Goal: Transaction & Acquisition: Purchase product/service

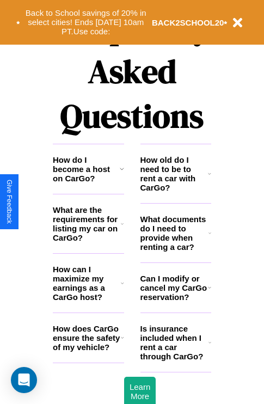
scroll to position [1318, 0]
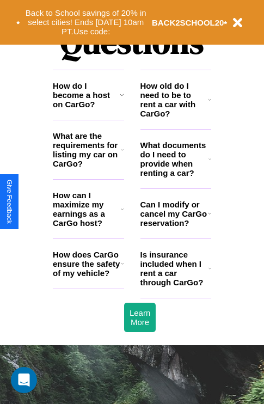
click at [175, 286] on h3 "Is insurance included when I rent a car through CarGo?" at bounding box center [174, 268] width 68 height 37
click at [209, 272] on icon at bounding box center [209, 268] width 3 height 9
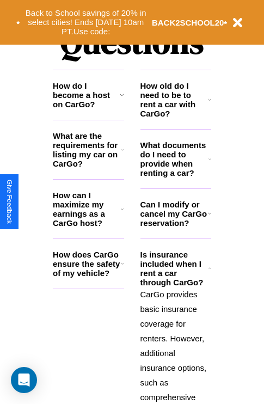
click at [175, 117] on h3 "How old do I need to be to rent a car with CarGo?" at bounding box center [174, 99] width 68 height 37
click at [122, 213] on icon at bounding box center [122, 209] width 3 height 9
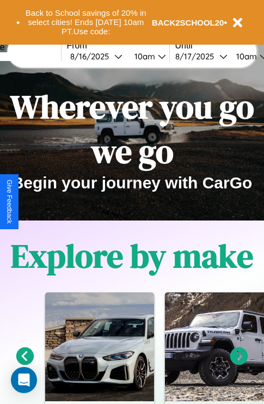
scroll to position [0, 0]
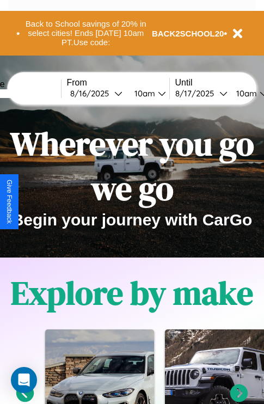
click at [36, 93] on input "text" at bounding box center [20, 93] width 82 height 9
type input "*****"
click at [109, 93] on div "8 / 16 / 2025" at bounding box center [92, 93] width 44 height 10
select select "*"
select select "****"
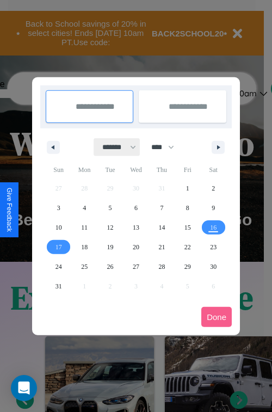
click at [114, 147] on select "******* ******** ***** ***** *** **** **** ****** ********* ******* ******** **…" at bounding box center [117, 147] width 46 height 18
select select "*"
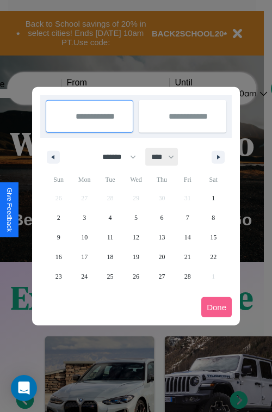
click at [168, 157] on select "**** **** **** **** **** **** **** **** **** **** **** **** **** **** **** ****…" at bounding box center [162, 157] width 33 height 18
select select "****"
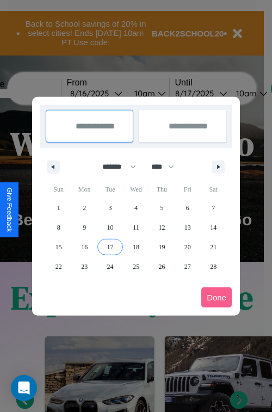
click at [110, 246] on span "17" at bounding box center [110, 247] width 7 height 20
type input "**********"
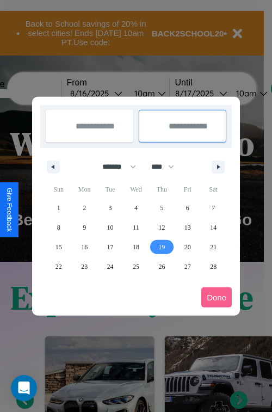
click at [162, 246] on span "19" at bounding box center [161, 247] width 7 height 20
type input "**********"
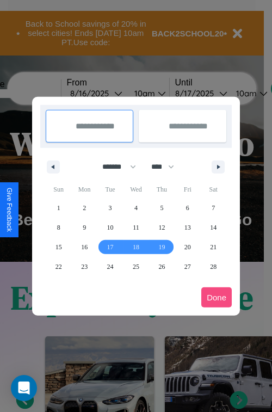
click at [216, 297] on button "Done" at bounding box center [216, 297] width 30 height 20
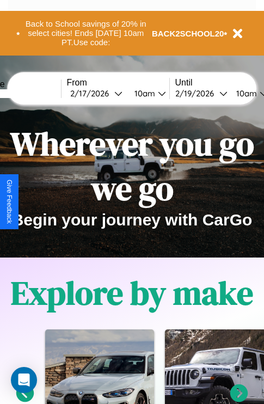
scroll to position [0, 40]
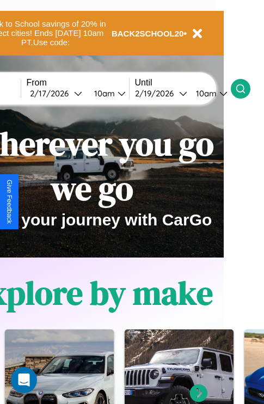
click at [246, 88] on icon at bounding box center [240, 88] width 11 height 11
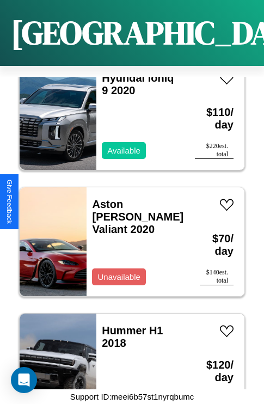
scroll to position [798, 0]
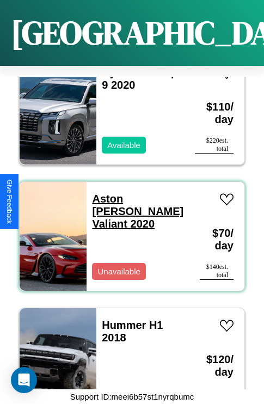
click at [132, 193] on link "Aston Martin Valiant 2020" at bounding box center [137, 211] width 91 height 37
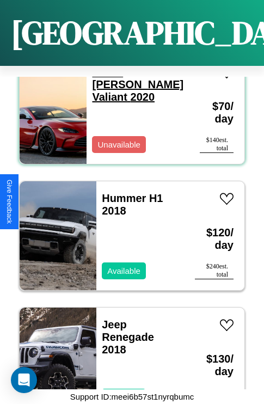
scroll to position [13542, 0]
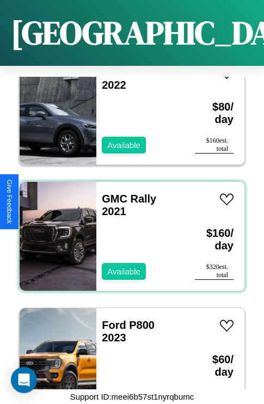
click at [128, 230] on div "GMC Rally 2021 Available" at bounding box center [140, 236] width 88 height 109
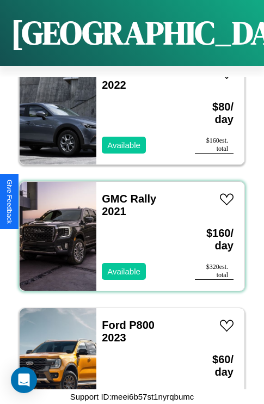
click at [128, 230] on div "GMC Rally 2021 Available" at bounding box center [140, 236] width 88 height 109
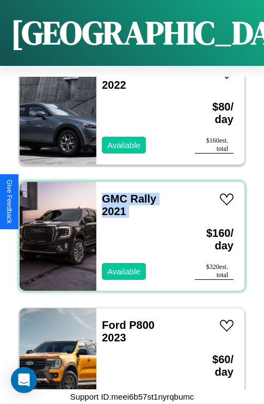
click at [128, 230] on div "GMC Rally 2021 Available" at bounding box center [140, 236] width 88 height 109
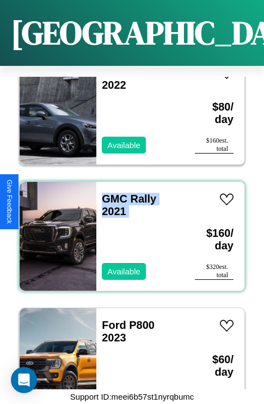
click at [128, 230] on div "GMC Rally 2021 Available" at bounding box center [140, 236] width 88 height 109
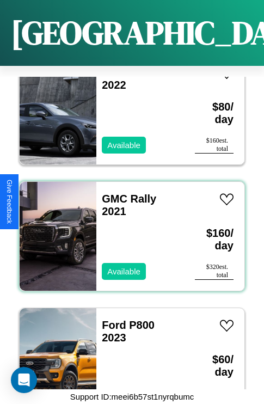
click at [128, 230] on div "GMC Rally 2021 Available" at bounding box center [140, 236] width 88 height 109
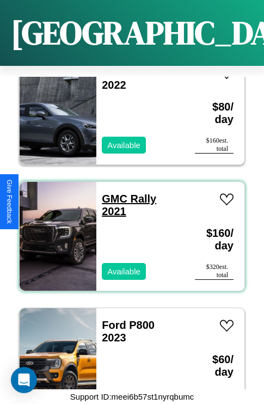
click at [111, 193] on link "GMC Rally 2021" at bounding box center [129, 205] width 54 height 24
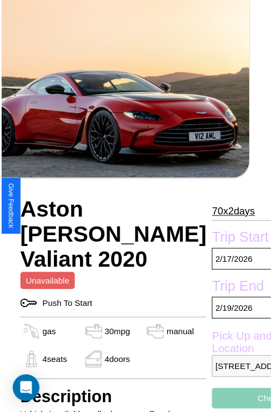
scroll to position [120, 37]
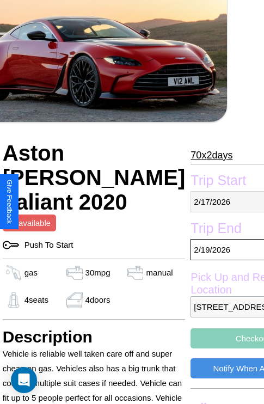
click at [202, 201] on p "[DATE]" at bounding box center [252, 201] width 124 height 21
select select "*"
select select "****"
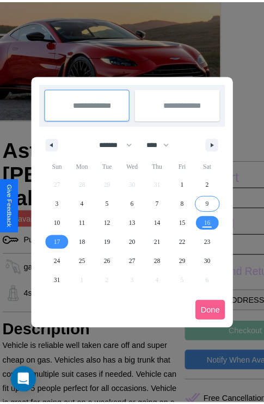
scroll to position [0, 37]
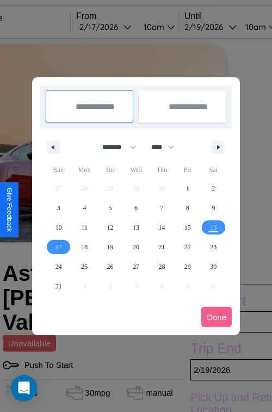
click at [120, 27] on div at bounding box center [136, 206] width 272 height 412
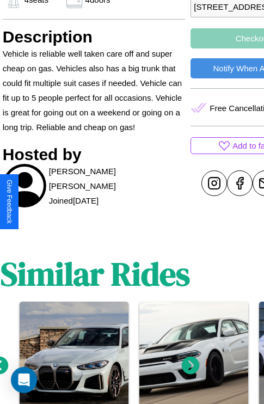
scroll to position [431, 37]
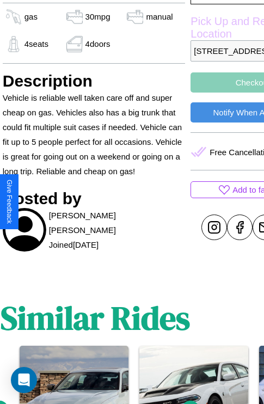
scroll to position [286, 37]
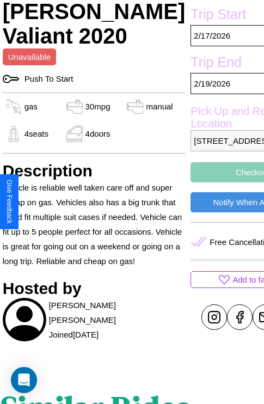
click at [202, 182] on button "Checkout" at bounding box center [252, 172] width 124 height 20
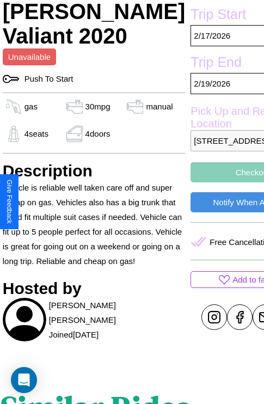
click at [202, 182] on button "Checkout" at bounding box center [252, 172] width 124 height 20
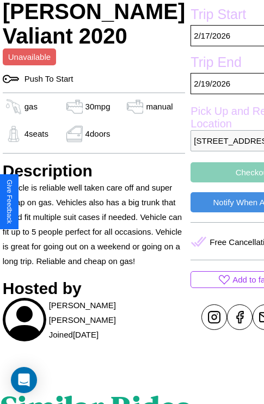
click at [202, 182] on button "Checkout" at bounding box center [252, 172] width 124 height 20
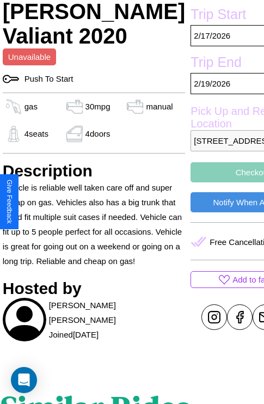
click at [202, 182] on button "Checkout" at bounding box center [252, 172] width 124 height 20
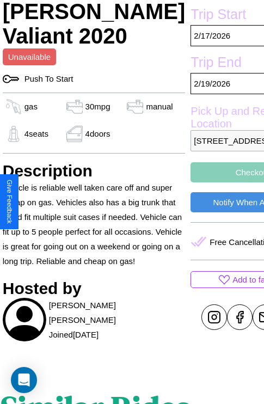
click at [202, 182] on button "Checkout" at bounding box center [252, 172] width 124 height 20
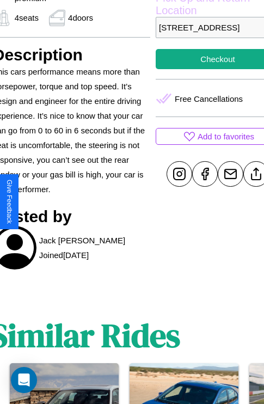
scroll to position [400, 47]
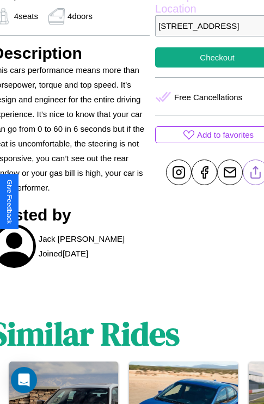
click at [256, 174] on line at bounding box center [256, 170] width 0 height 8
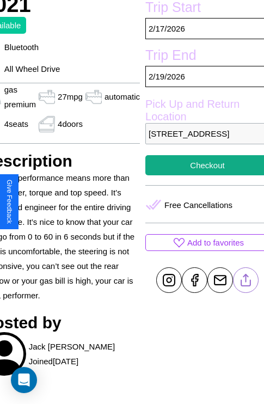
scroll to position [286, 58]
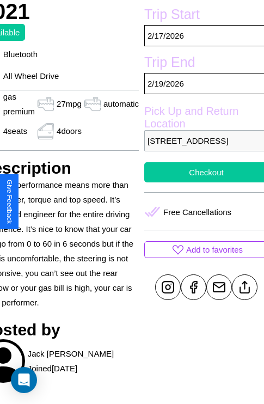
click at [201, 182] on button "Checkout" at bounding box center [206, 172] width 124 height 20
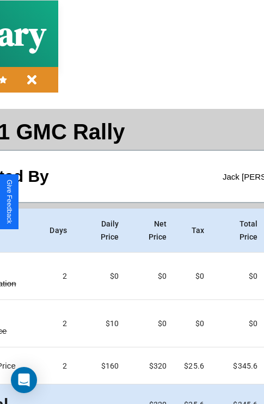
scroll to position [58, 125]
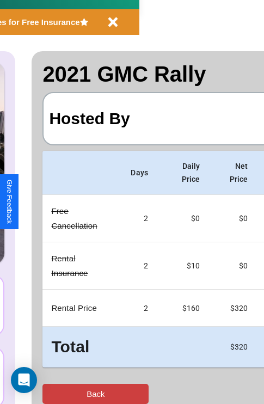
click at [53, 393] on button "Back" at bounding box center [95, 393] width 106 height 20
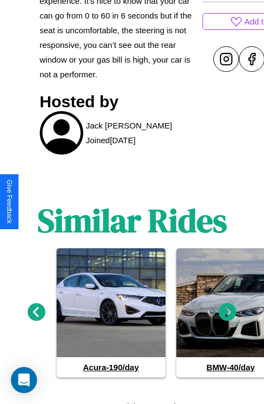
scroll to position [523, 0]
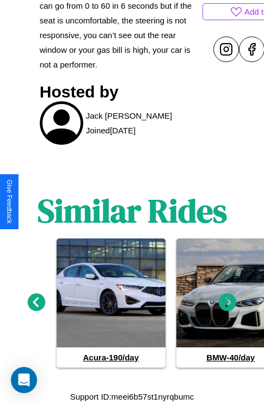
click at [227, 302] on icon at bounding box center [228, 302] width 18 height 18
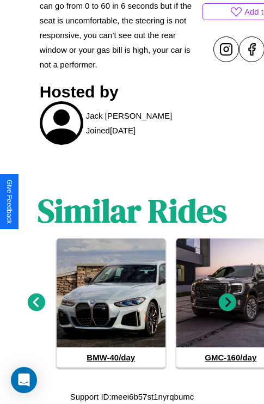
click at [227, 302] on icon at bounding box center [228, 302] width 18 height 18
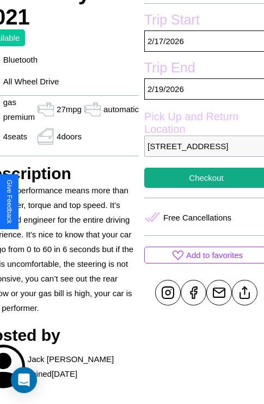
scroll to position [286, 58]
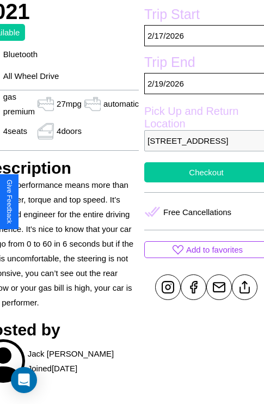
click at [201, 182] on button "Checkout" at bounding box center [206, 172] width 124 height 20
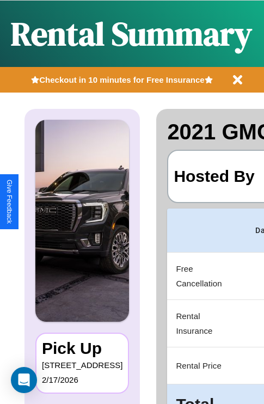
scroll to position [0, 206]
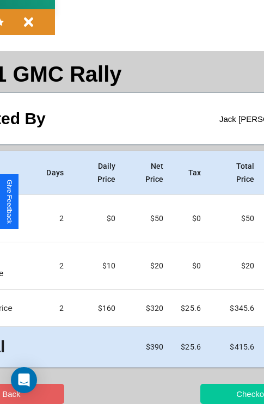
click at [210, 393] on button "Checkout" at bounding box center [253, 393] width 106 height 20
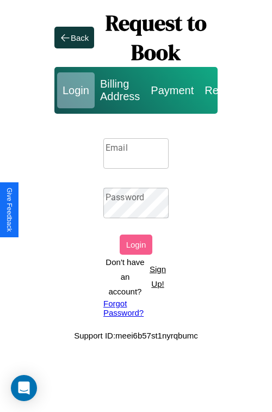
click at [136, 153] on input "Email" at bounding box center [135, 153] width 65 height 30
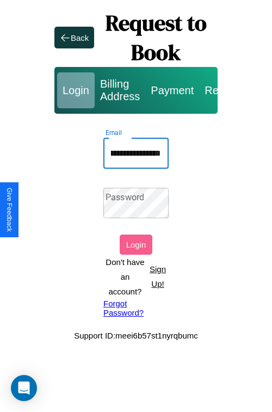
scroll to position [0, 49]
type input "**********"
click at [136, 307] on link "Forgot Password?" at bounding box center [135, 308] width 65 height 18
